Goal: Task Accomplishment & Management: Manage account settings

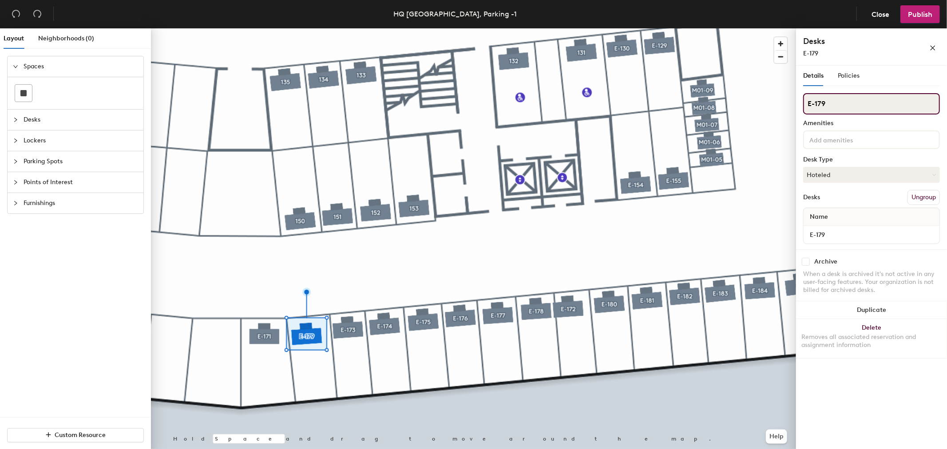
click at [824, 105] on input "E-179" at bounding box center [871, 103] width 137 height 21
type input "E-172"
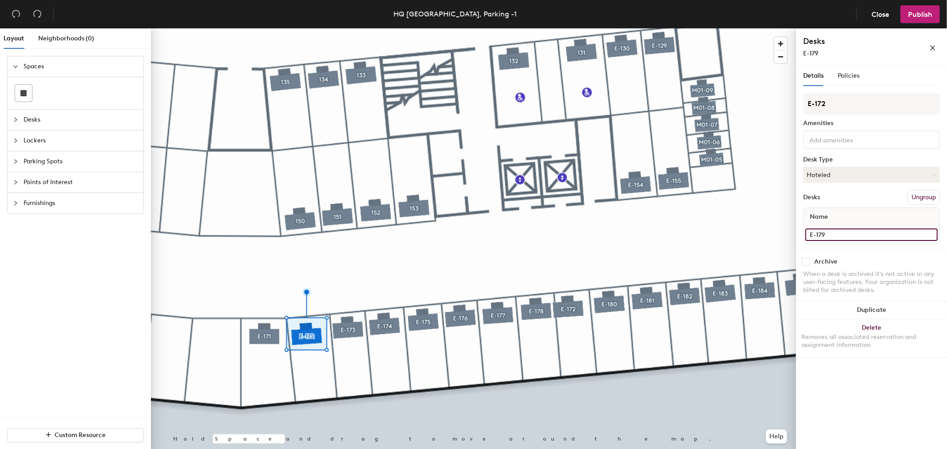
click at [832, 237] on input "E-179" at bounding box center [871, 235] width 132 height 12
type input "E-172"
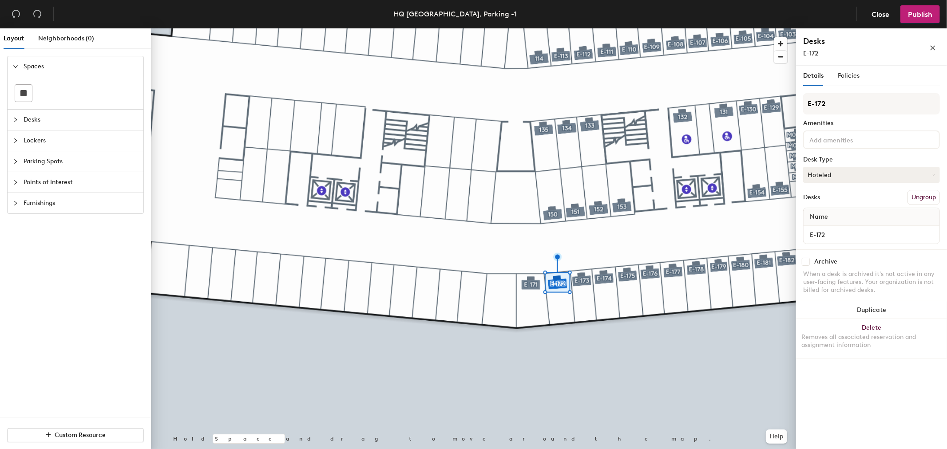
click at [835, 170] on button "Hoteled" at bounding box center [871, 175] width 137 height 16
click at [836, 202] on div "Assigned" at bounding box center [847, 202] width 89 height 13
click at [929, 18] on span "Publish" at bounding box center [920, 14] width 24 height 8
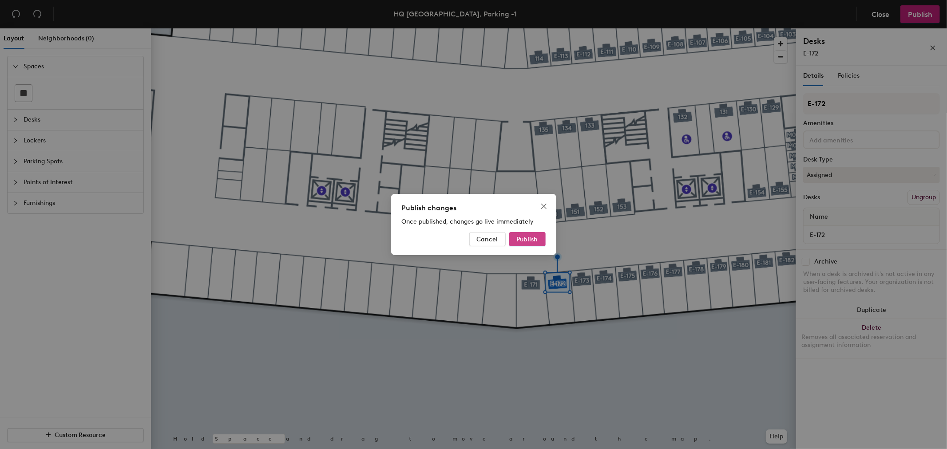
click at [532, 233] on button "Publish" at bounding box center [527, 239] width 36 height 14
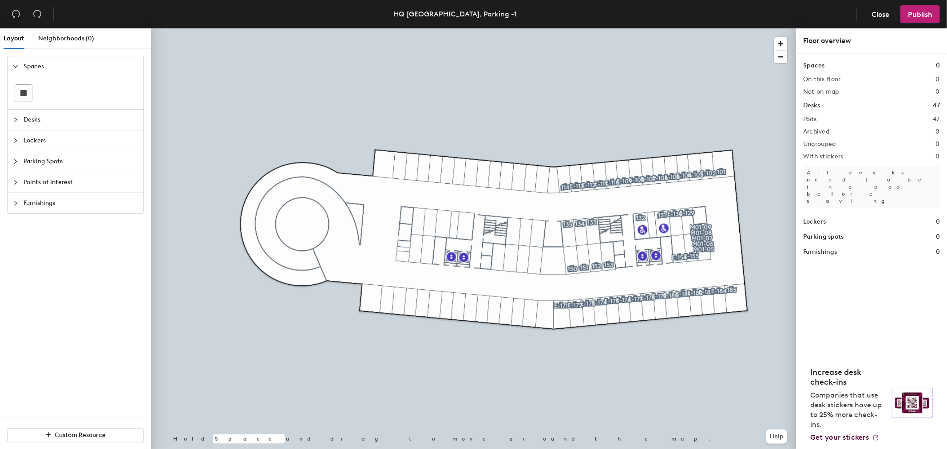
click at [565, 28] on div at bounding box center [473, 28] width 645 height 0
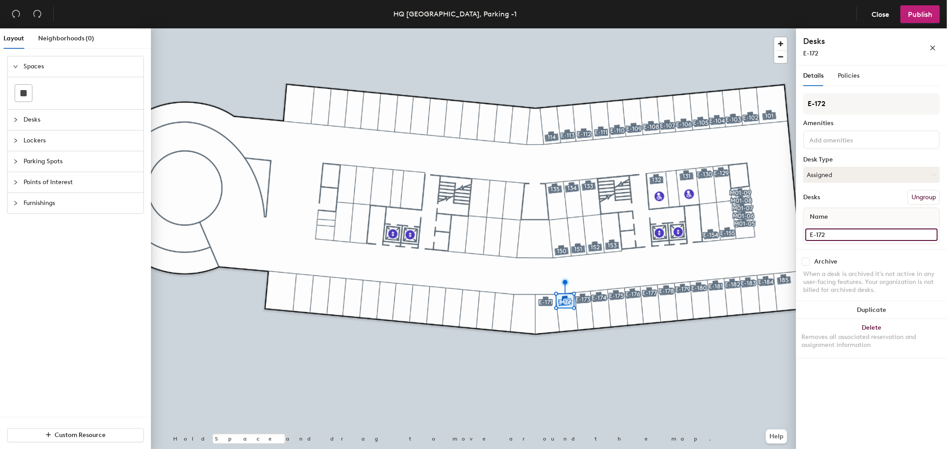
click at [858, 234] on input "E-172" at bounding box center [871, 235] width 132 height 12
click at [857, 234] on input "E-172" at bounding box center [871, 235] width 132 height 12
drag, startPoint x: 859, startPoint y: 236, endPoint x: 800, endPoint y: 237, distance: 58.6
click at [800, 237] on div "Details Policies E-172 Amenities Desk Type Assigned Desks Ungroup Name E-172 Ar…" at bounding box center [871, 259] width 151 height 387
click at [865, 235] on input "E-172" at bounding box center [871, 235] width 132 height 12
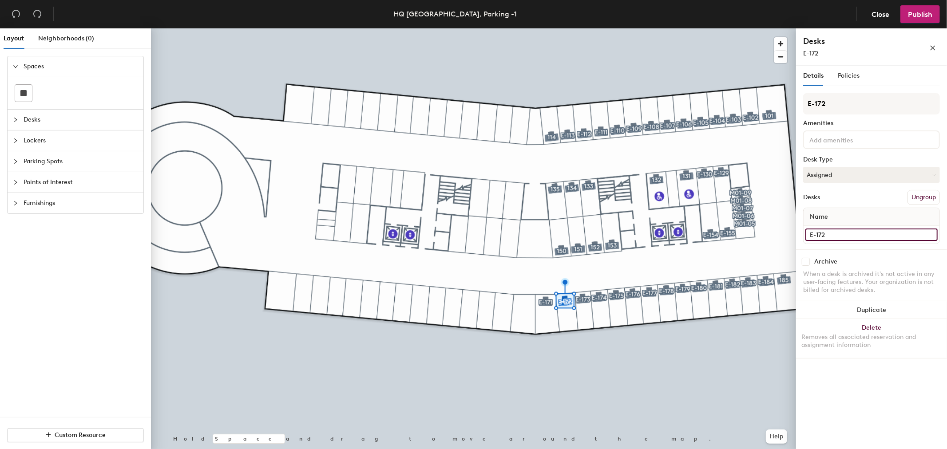
click at [860, 235] on input "E-172" at bounding box center [871, 235] width 132 height 12
paste input "3342 NGB"
type input "E-172 - 3342 NGB Jaime"
click at [916, 16] on span "Publish" at bounding box center [920, 14] width 24 height 8
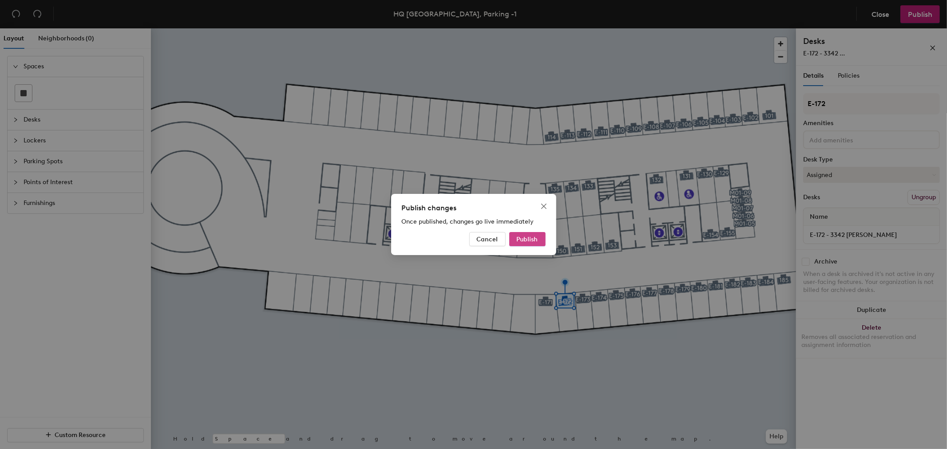
click at [526, 238] on span "Publish" at bounding box center [527, 240] width 21 height 8
